Goal: Task Accomplishment & Management: Use online tool/utility

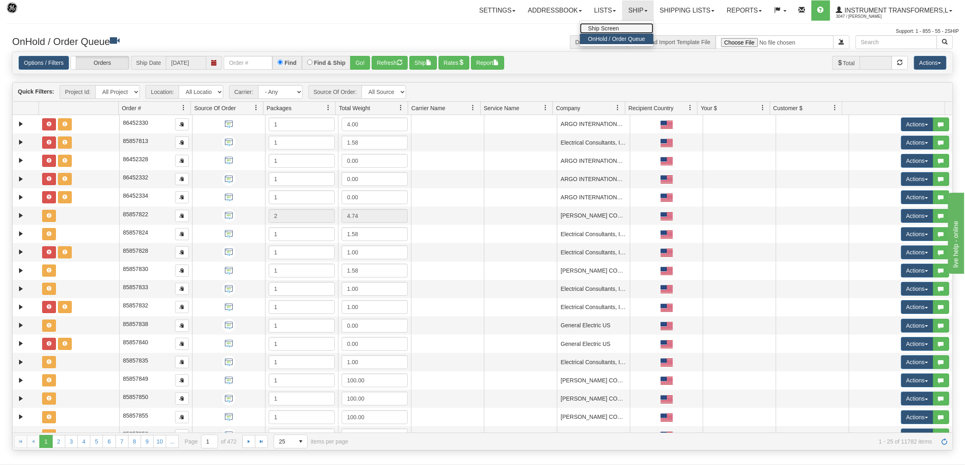
click at [608, 28] on span "Ship Screen" at bounding box center [603, 28] width 31 height 6
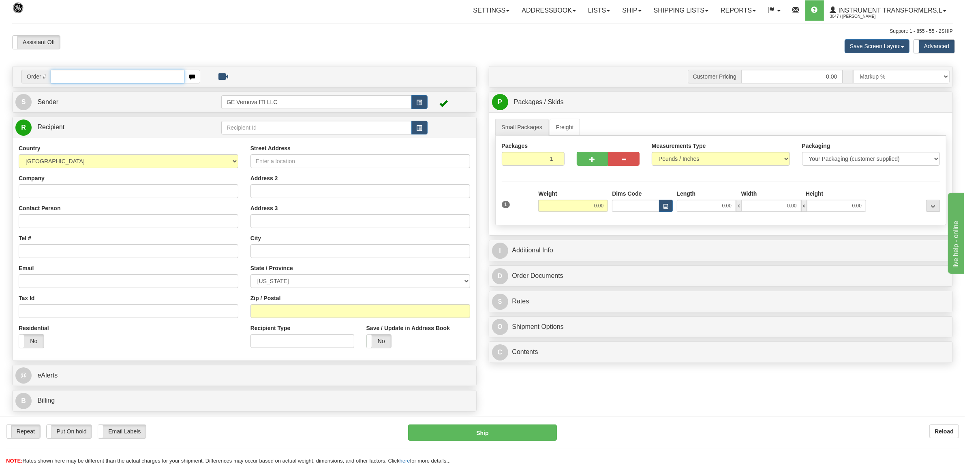
click at [77, 76] on input "text" at bounding box center [117, 77] width 133 height 14
type input "86705251"
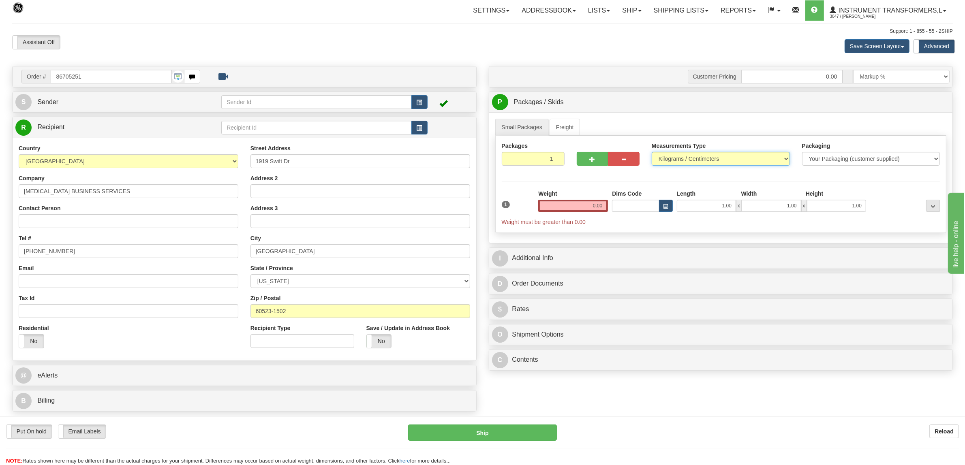
click at [689, 160] on select "Pounds / Inches Kilograms / Centimeters" at bounding box center [721, 159] width 138 height 14
select select "0"
click at [652, 153] on select "Pounds / Inches Kilograms / Centimeters" at bounding box center [721, 159] width 138 height 14
drag, startPoint x: 567, startPoint y: 205, endPoint x: 618, endPoint y: 208, distance: 52.0
click at [618, 208] on div "1 Weight 0.00 Dims Code 1.00" at bounding box center [721, 208] width 443 height 36
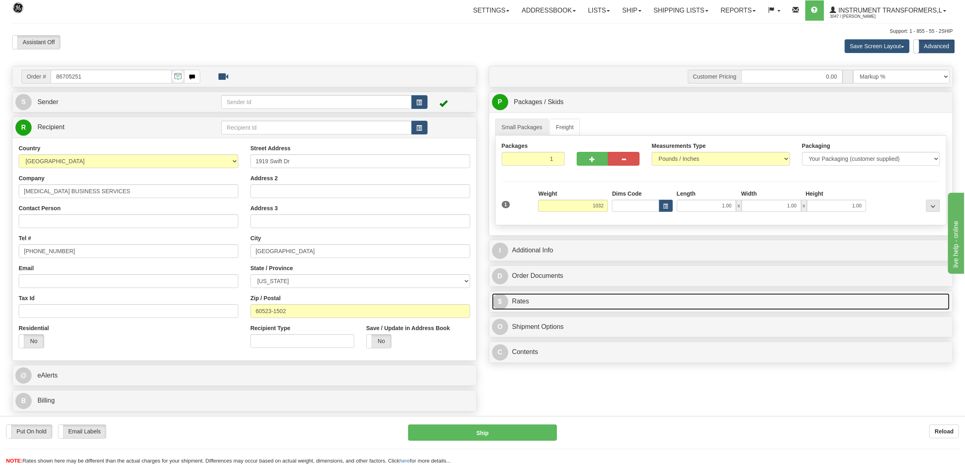
type input "1032.00"
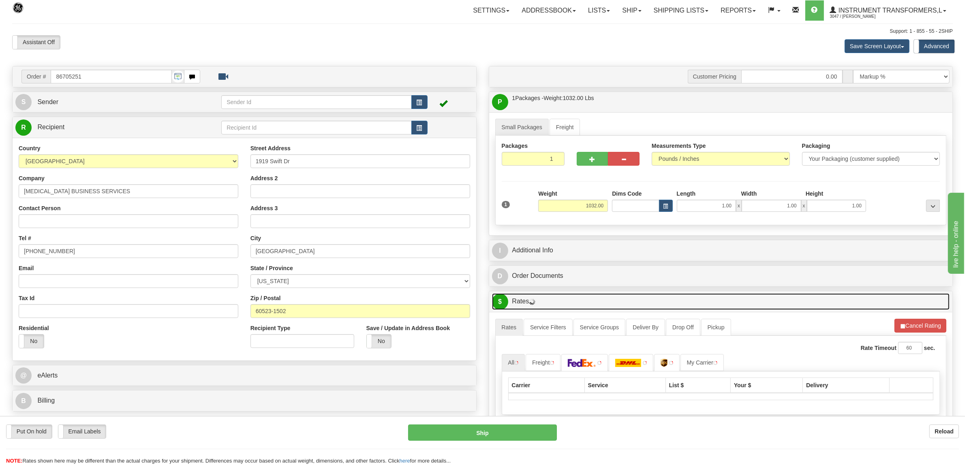
click at [542, 303] on link "$ Rates" at bounding box center [721, 301] width 458 height 17
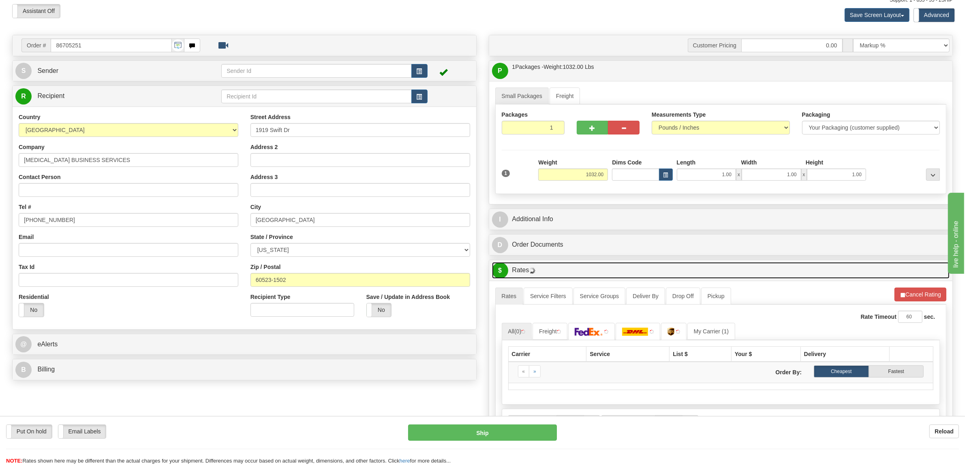
scroll to position [203, 0]
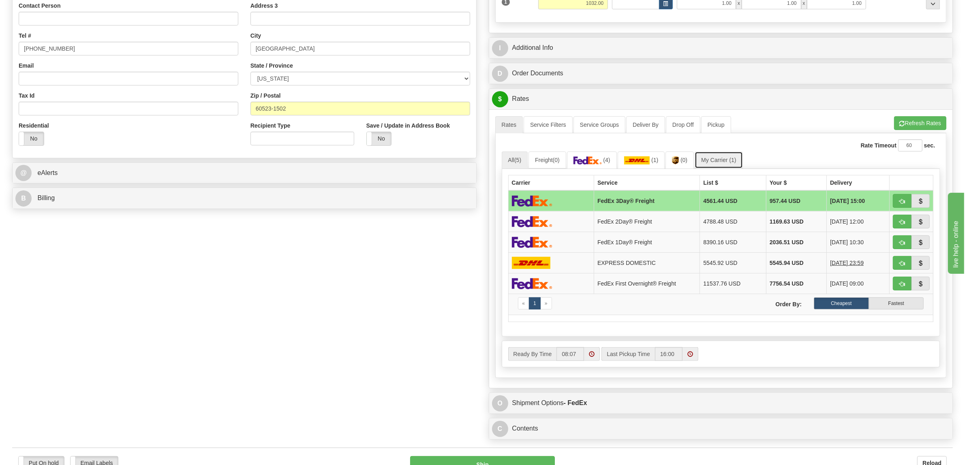
click at [730, 160] on link "My Carrier (1)" at bounding box center [719, 160] width 48 height 17
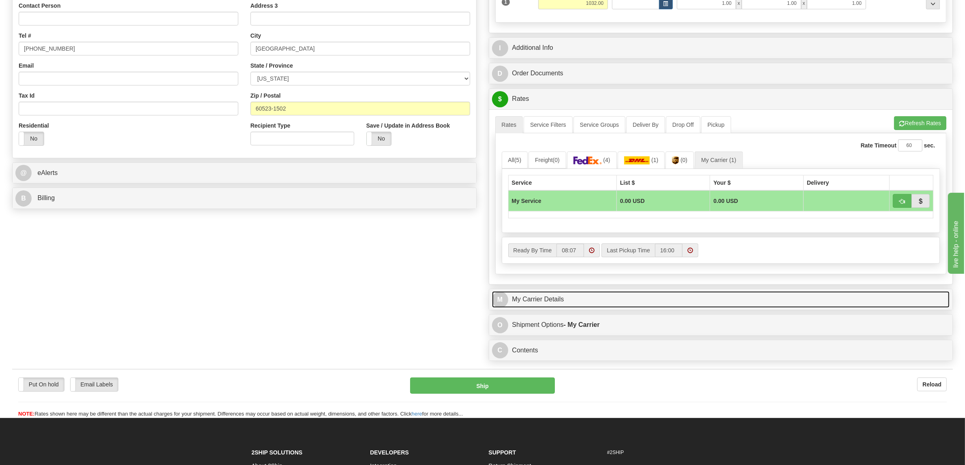
click at [535, 301] on link "M My Carrier Details" at bounding box center [721, 299] width 458 height 17
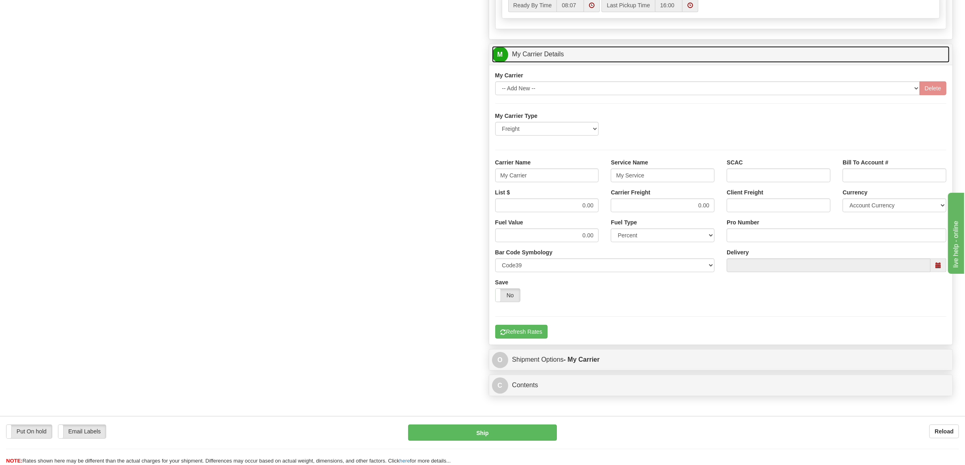
scroll to position [456, 0]
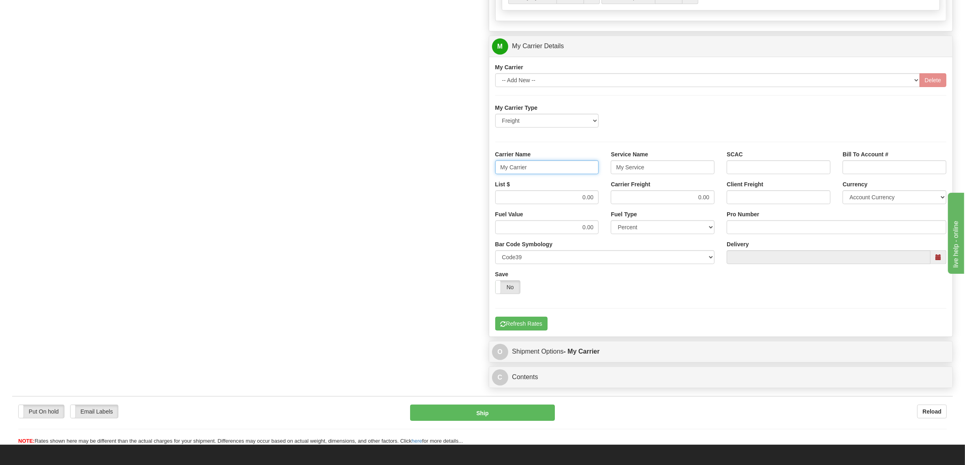
drag, startPoint x: 535, startPoint y: 173, endPoint x: 462, endPoint y: 169, distance: 72.6
click at [462, 169] on div "Order # 86705251 S Sender" at bounding box center [482, 1] width 953 height 782
type input "AVRT"
drag, startPoint x: 663, startPoint y: 177, endPoint x: 555, endPoint y: 170, distance: 108.4
click at [558, 170] on div "Carrier Name AVRT Service Name My Service SCAC Bill To Account #" at bounding box center [721, 165] width 464 height 30
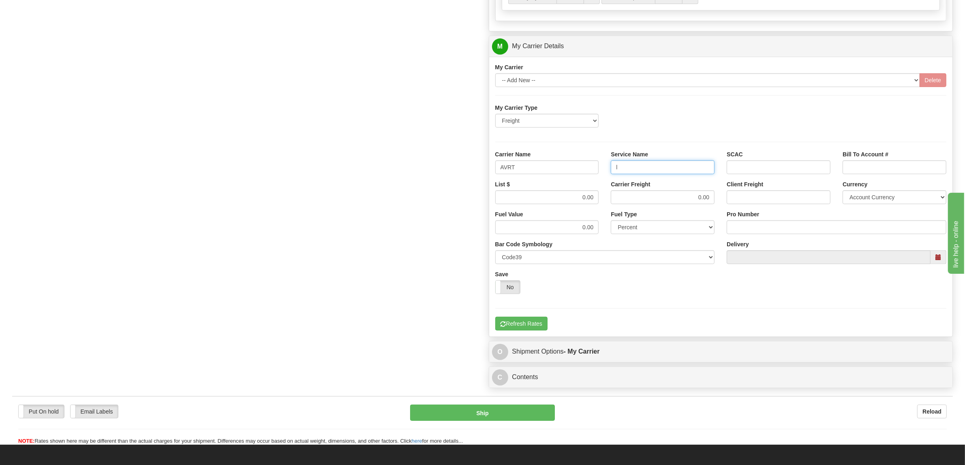
type input "LTL"
drag, startPoint x: 571, startPoint y: 199, endPoint x: 642, endPoint y: 203, distance: 70.3
click at [642, 203] on div "List $ 0.00 Carrier Freight 0.00 Client Freight Currency Account Currency ARN A…" at bounding box center [721, 195] width 464 height 30
type input "560"
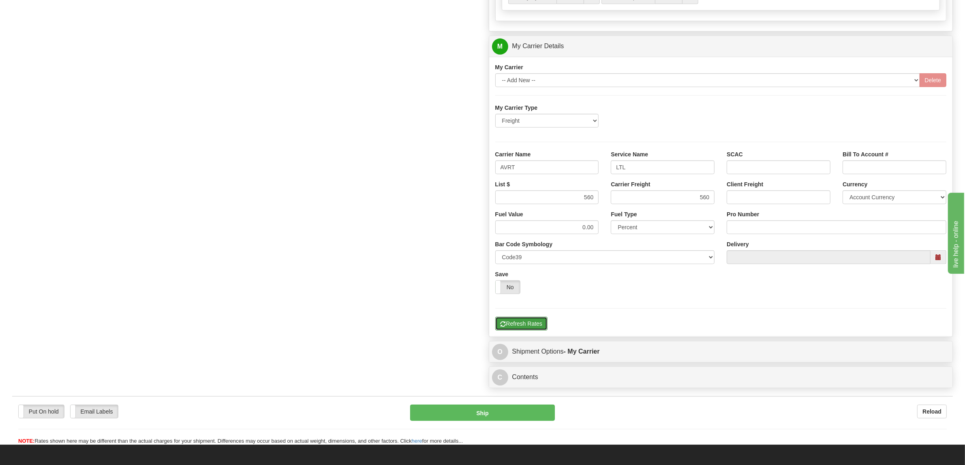
click at [528, 331] on button "Refresh Rates" at bounding box center [521, 324] width 52 height 14
click at [742, 232] on input "Pro Number" at bounding box center [837, 227] width 220 height 14
type input "076-0161696"
click at [528, 325] on button "Refresh Rates" at bounding box center [521, 324] width 52 height 14
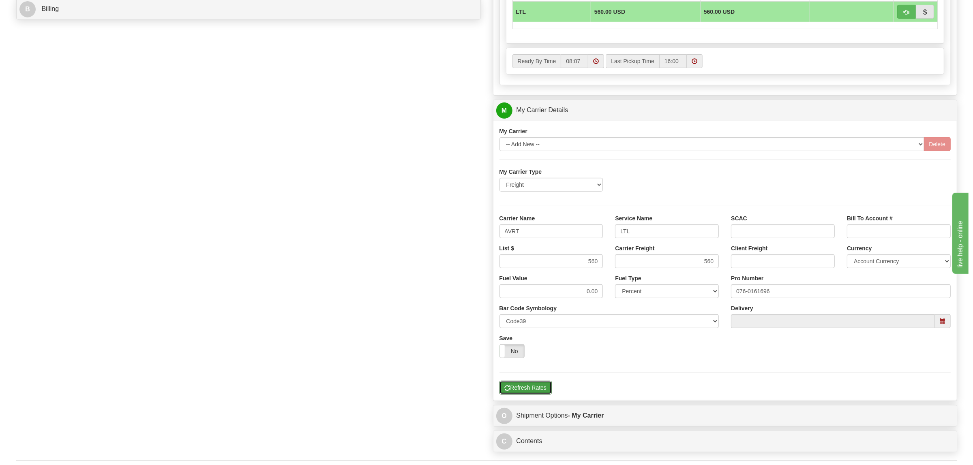
scroll to position [203, 0]
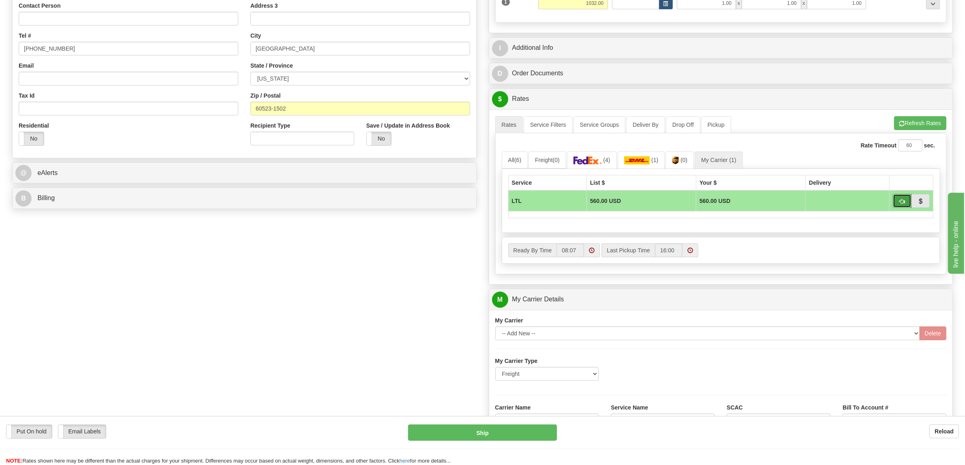
click at [901, 204] on span "button" at bounding box center [902, 201] width 6 height 5
type input "00"
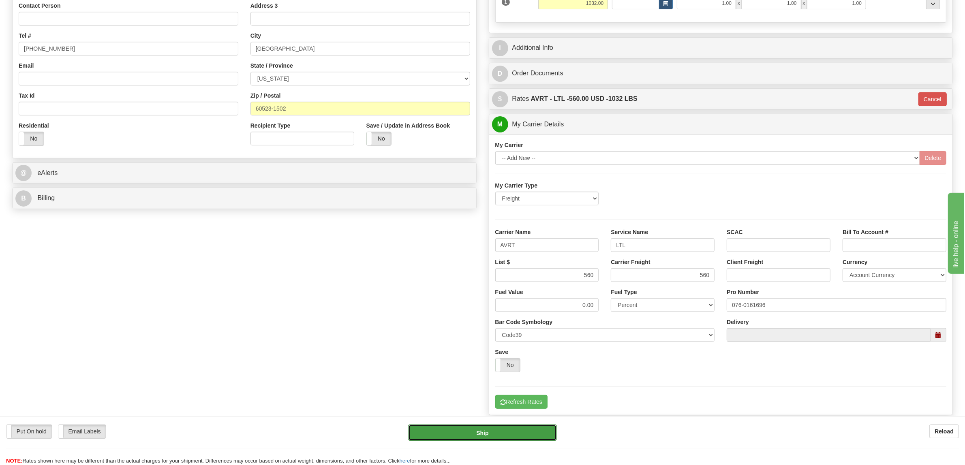
click at [498, 434] on button "Ship" at bounding box center [482, 433] width 149 height 16
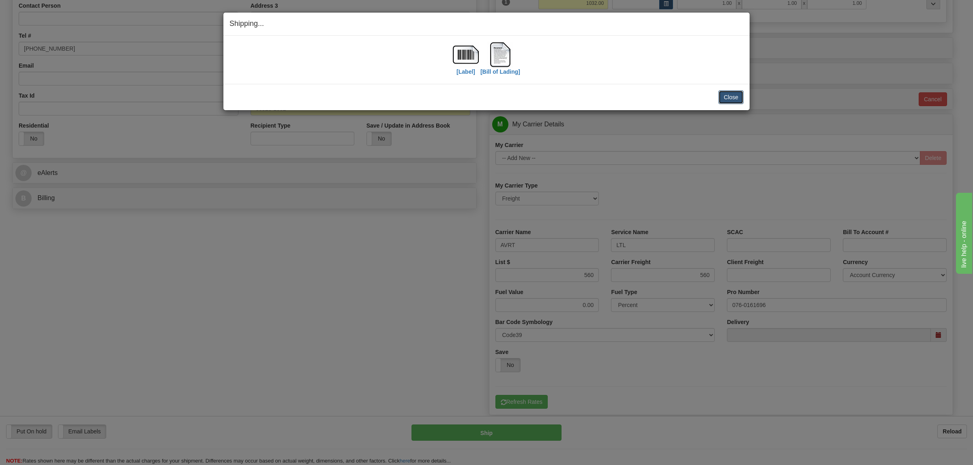
click at [728, 96] on button "Close" at bounding box center [730, 97] width 25 height 14
